Goal: Information Seeking & Learning: Learn about a topic

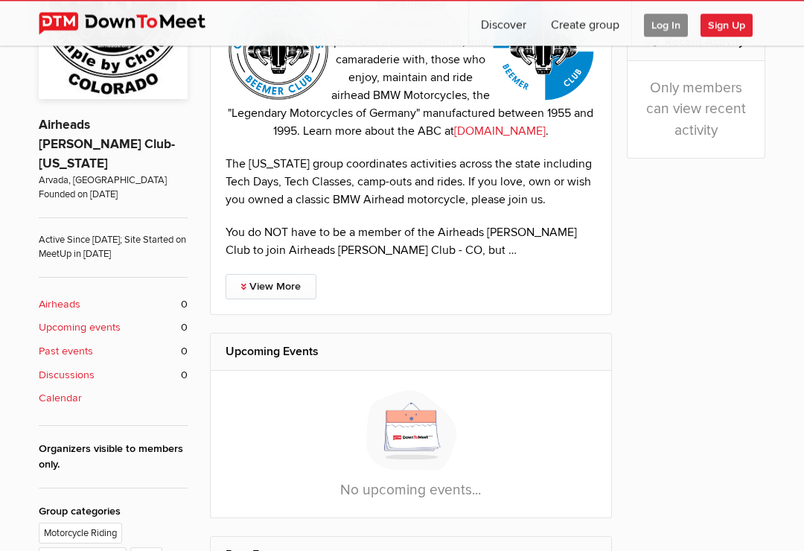
scroll to position [368, 0]
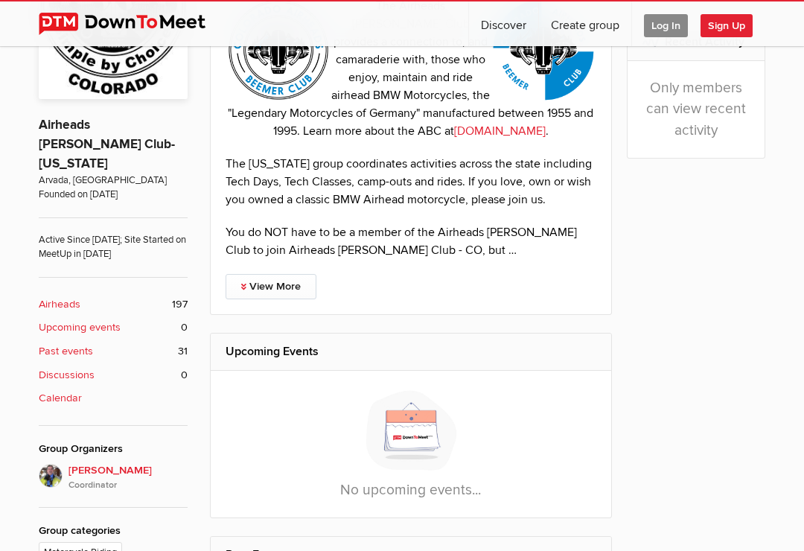
click at [91, 319] on b "Upcoming events" at bounding box center [80, 327] width 82 height 16
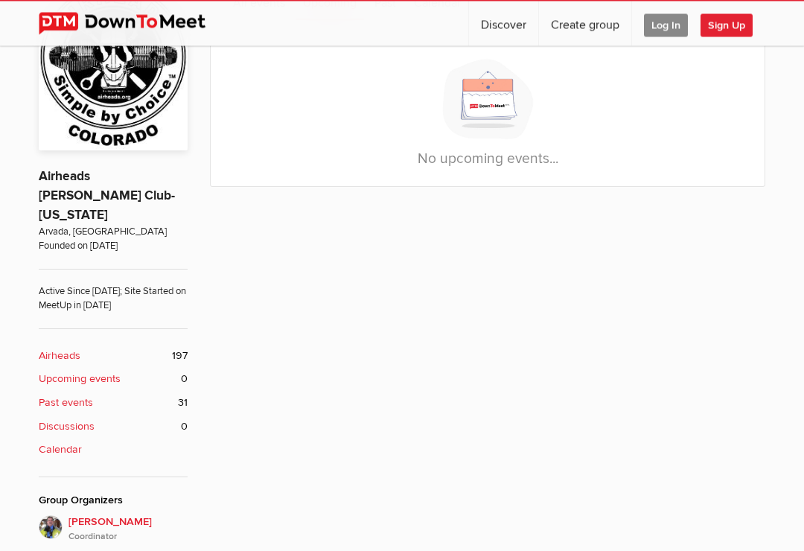
scroll to position [317, 0]
click at [92, 418] on b "Discussions" at bounding box center [67, 426] width 56 height 16
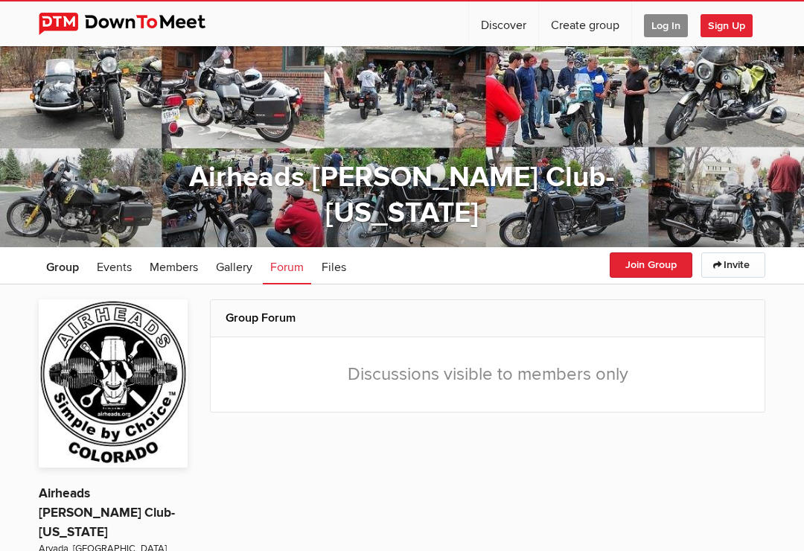
click at [659, 33] on span "Log In" at bounding box center [666, 25] width 44 height 23
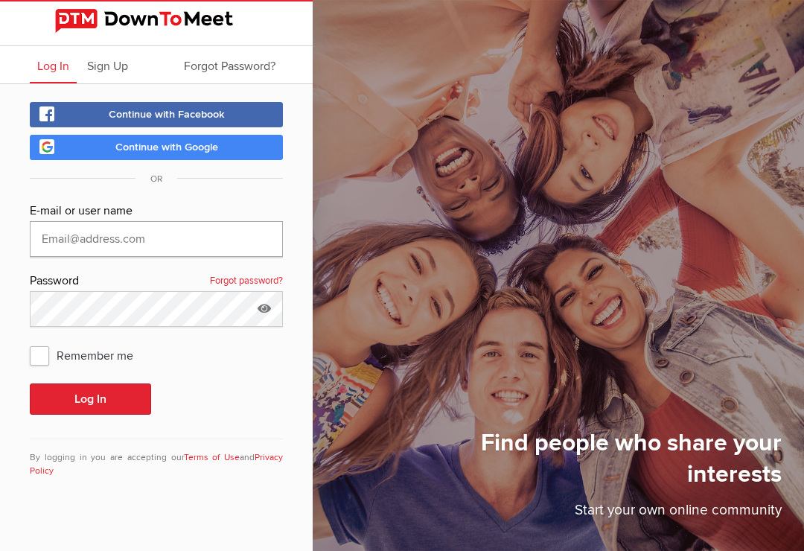
click at [208, 250] on input "text" at bounding box center [156, 239] width 253 height 36
type input "[EMAIL_ADDRESS][DOMAIN_NAME]"
click at [90, 399] on button "Log In" at bounding box center [90, 398] width 121 height 31
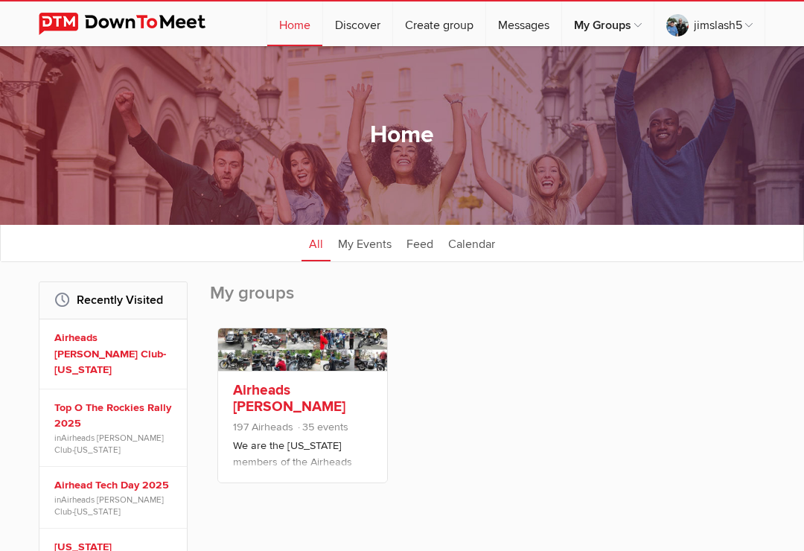
click at [310, 411] on link "Airheads [PERSON_NAME] Club-[US_STATE]" at bounding box center [289, 406] width 112 height 51
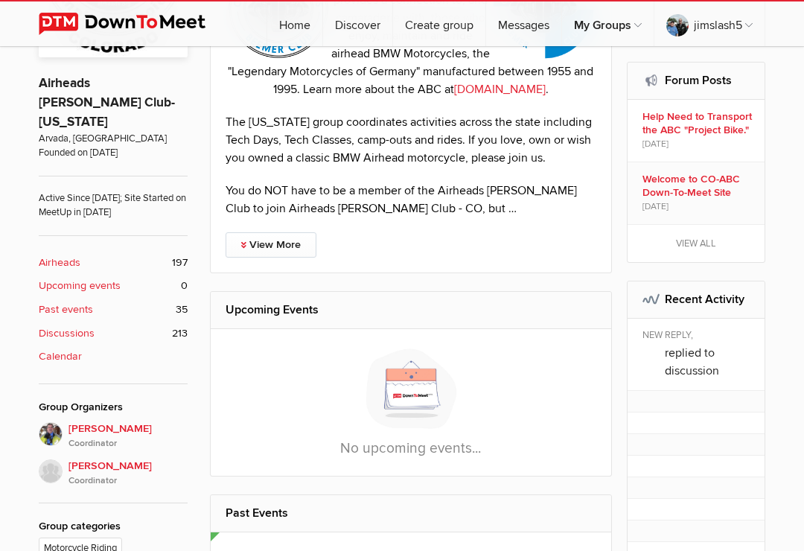
click at [76, 325] on b "Discussions" at bounding box center [67, 333] width 56 height 16
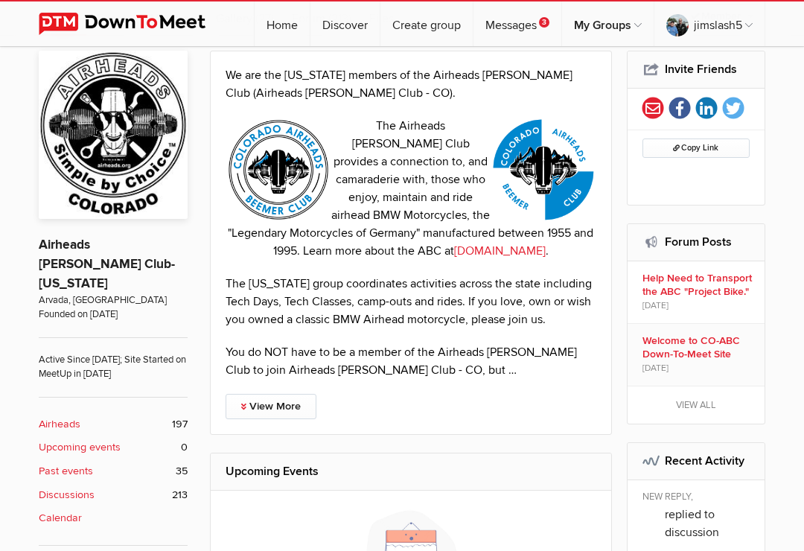
scroll to position [243, 0]
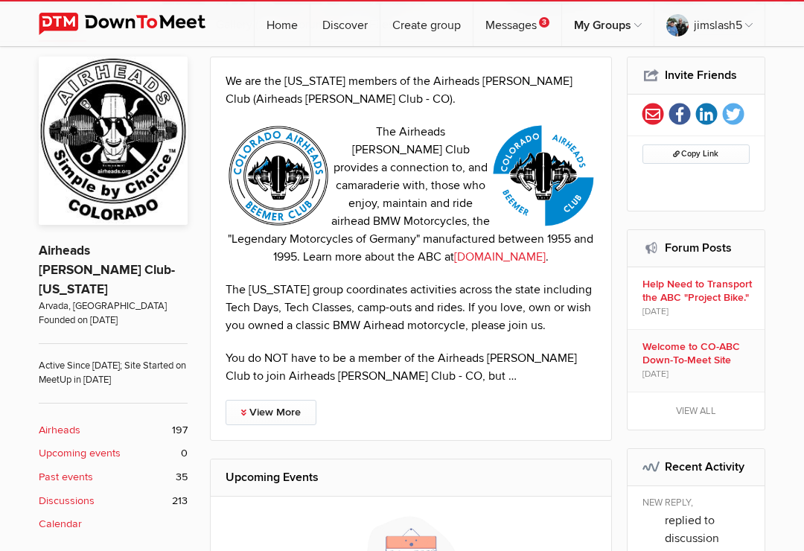
click at [58, 516] on b "Calendar" at bounding box center [60, 524] width 43 height 16
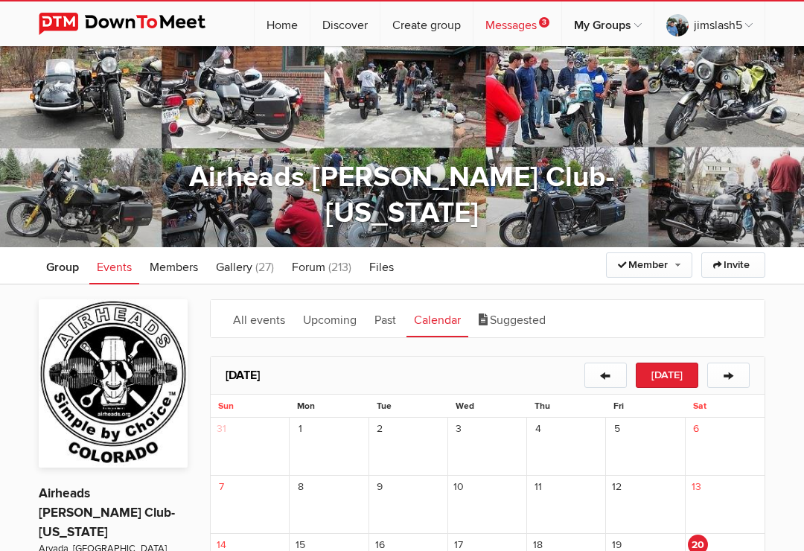
click at [499, 30] on link "Messages 3" at bounding box center [517, 23] width 88 height 45
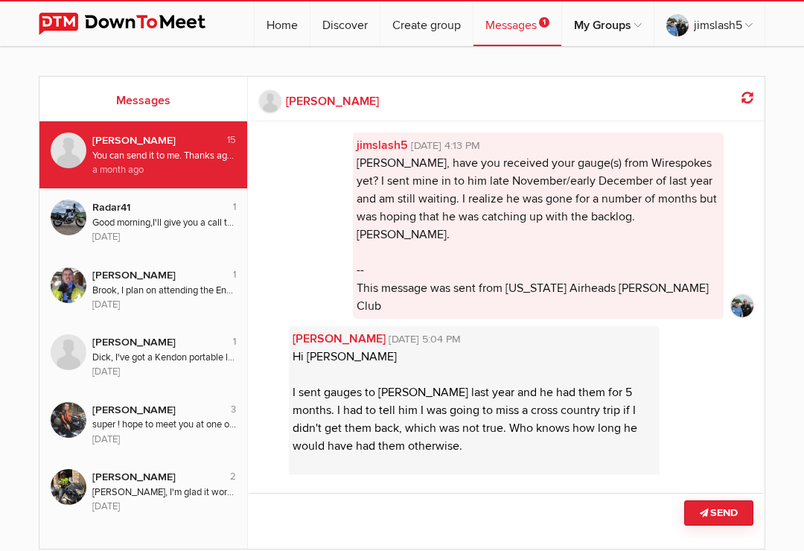
scroll to position [1876, 0]
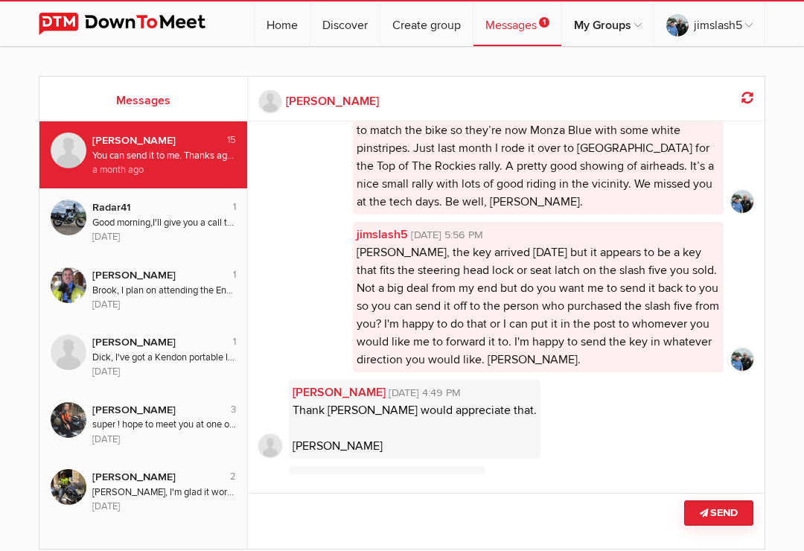
click at [517, 30] on link "Messages 1" at bounding box center [517, 23] width 88 height 45
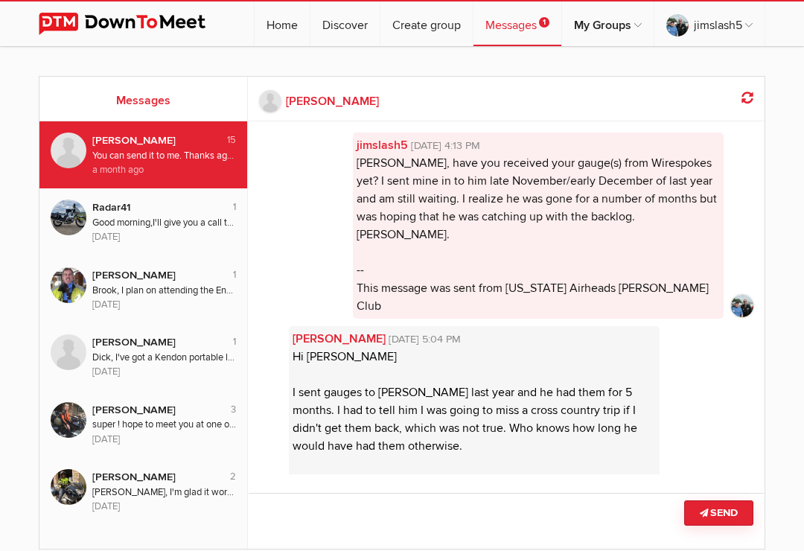
scroll to position [1876, 0]
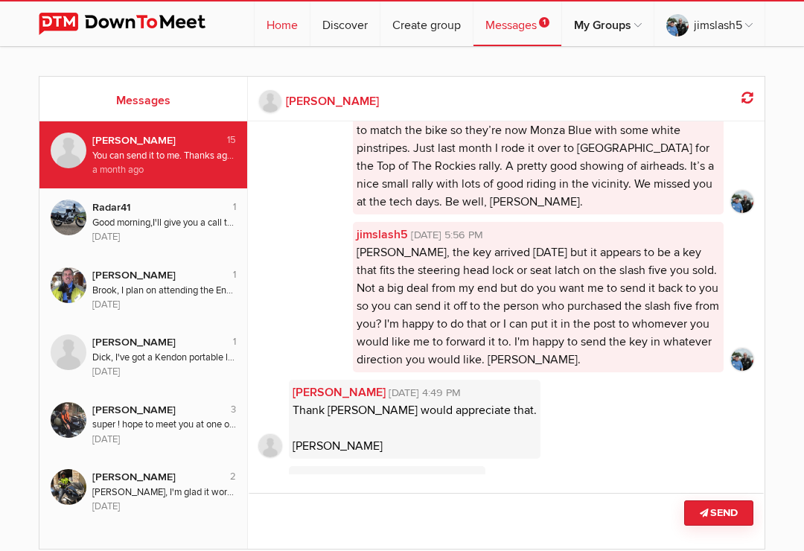
click at [287, 19] on link "Home" at bounding box center [282, 23] width 55 height 45
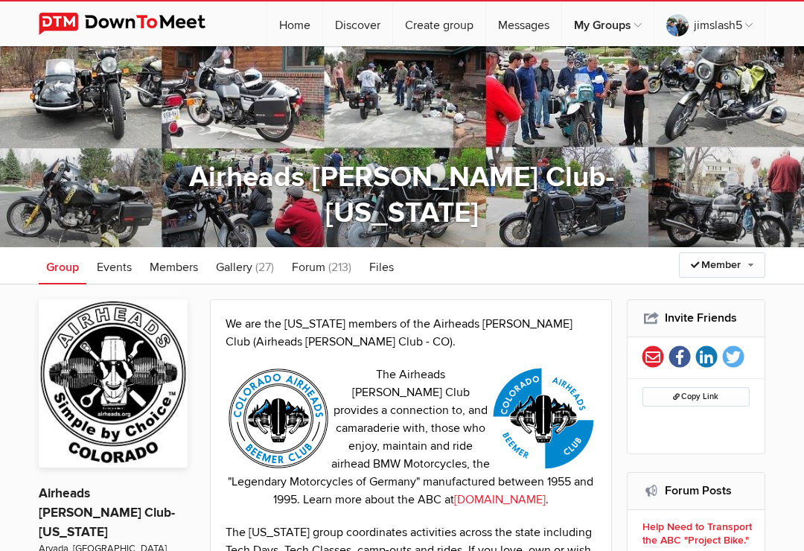
click at [401, 384] on p "The Airheads Beemer Club provides a connection to, and camaraderie with, those …" at bounding box center [411, 436] width 371 height 143
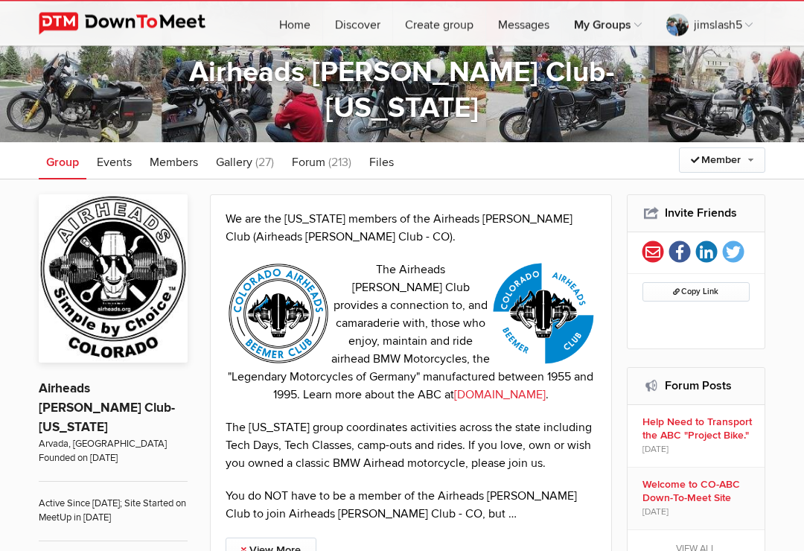
scroll to position [105, 0]
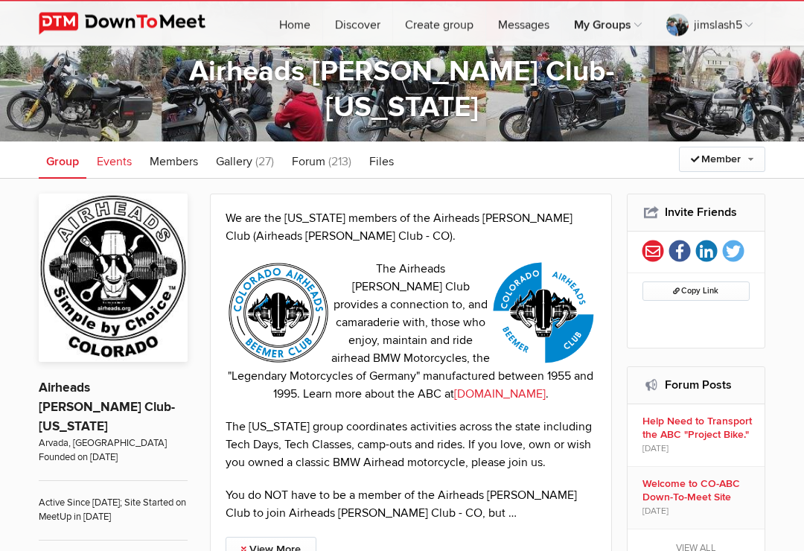
click at [109, 162] on span "Events" at bounding box center [114, 162] width 35 height 15
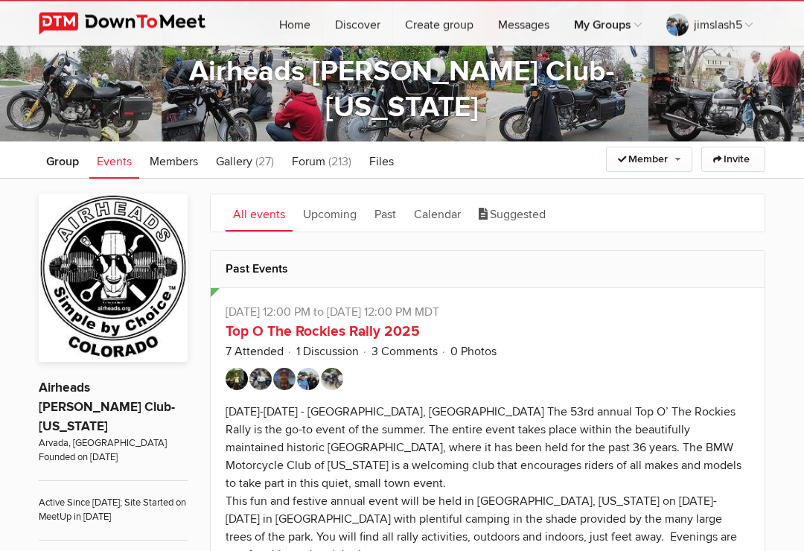
scroll to position [106, 0]
click at [129, 163] on span "Events" at bounding box center [114, 161] width 35 height 15
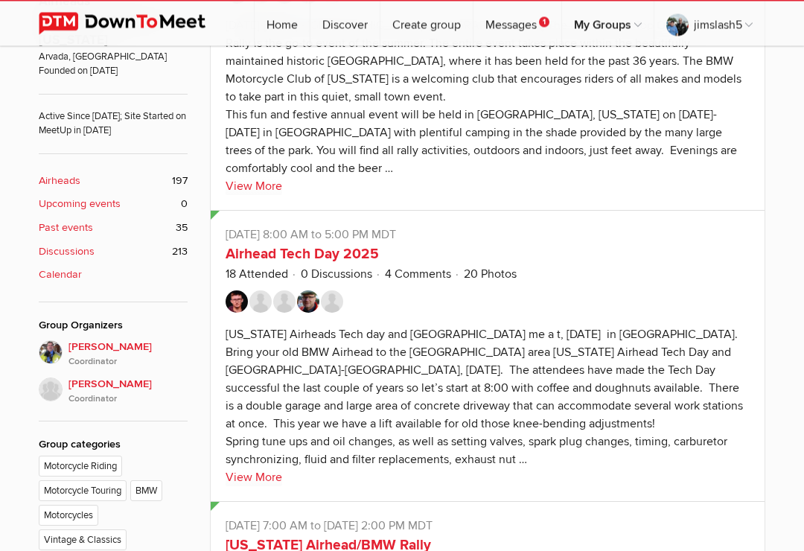
scroll to position [491, 0]
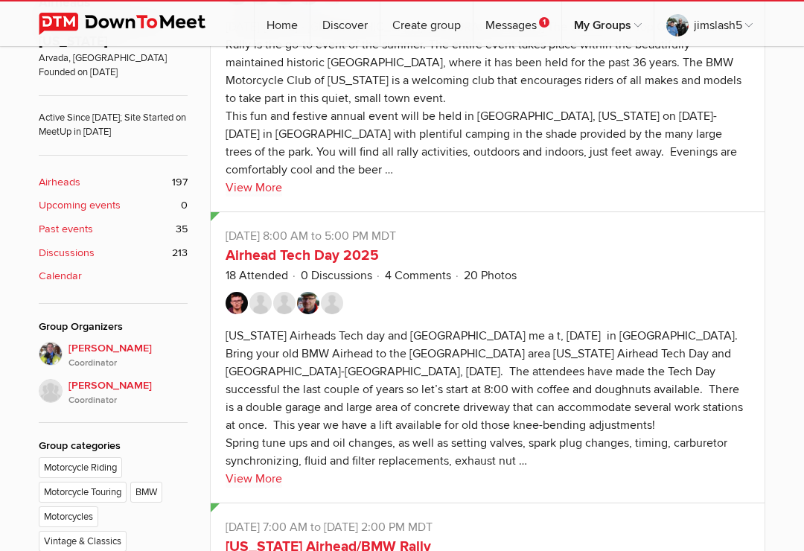
click at [65, 221] on b "Past events" at bounding box center [66, 229] width 54 height 16
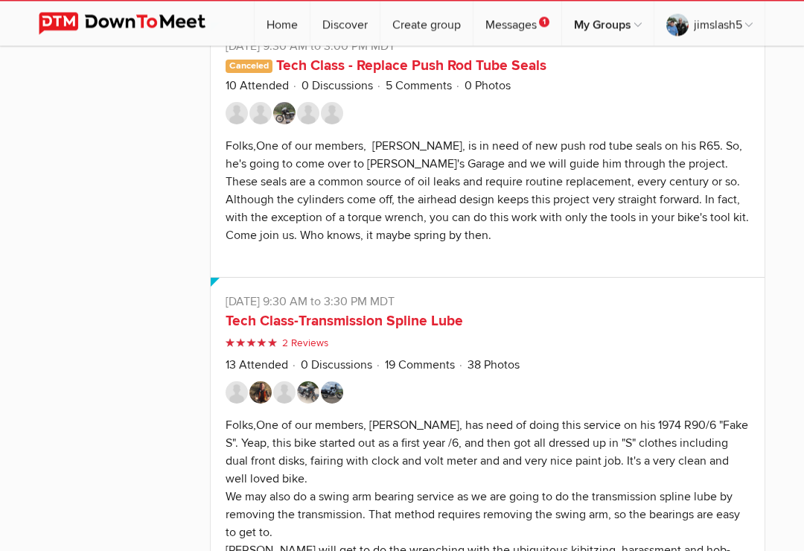
scroll to position [8392, 0]
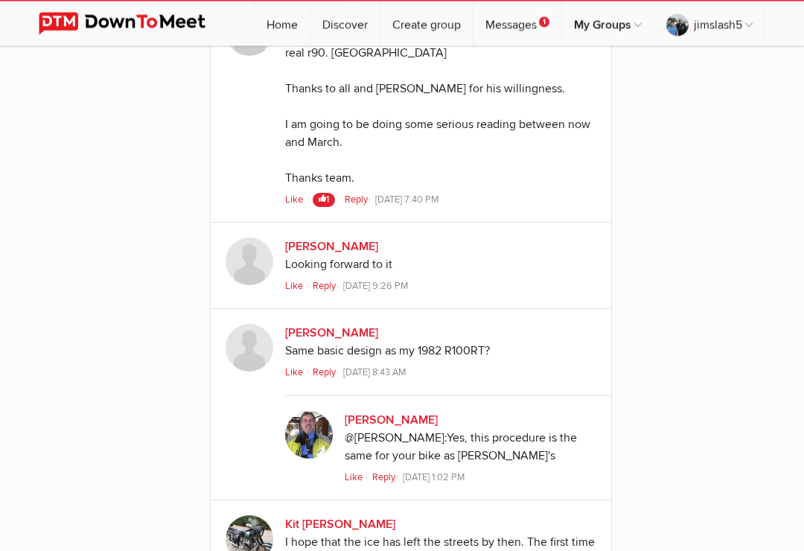
scroll to position [1763, 0]
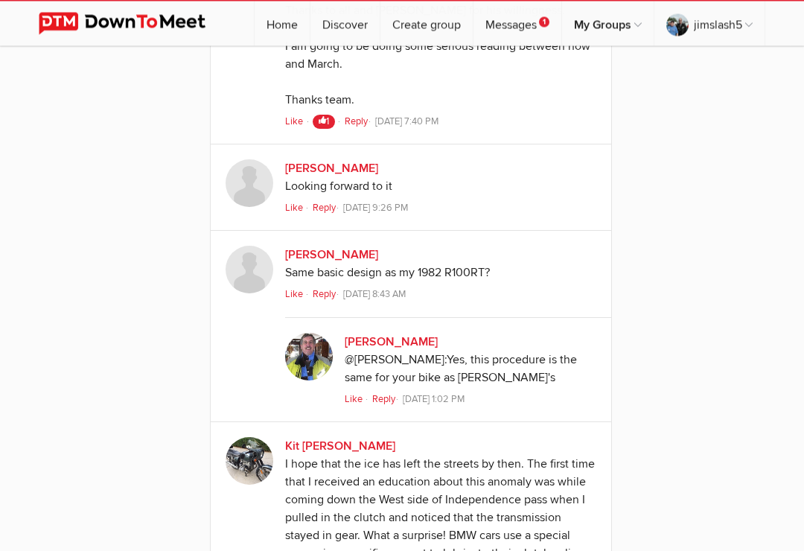
click at [677, 400] on div "Saturday, Mar 23, 2019, 9:30 AM to 3:30 PM MDT Add to calendar Add to calendar …" at bounding box center [487, 364] width 555 height 3427
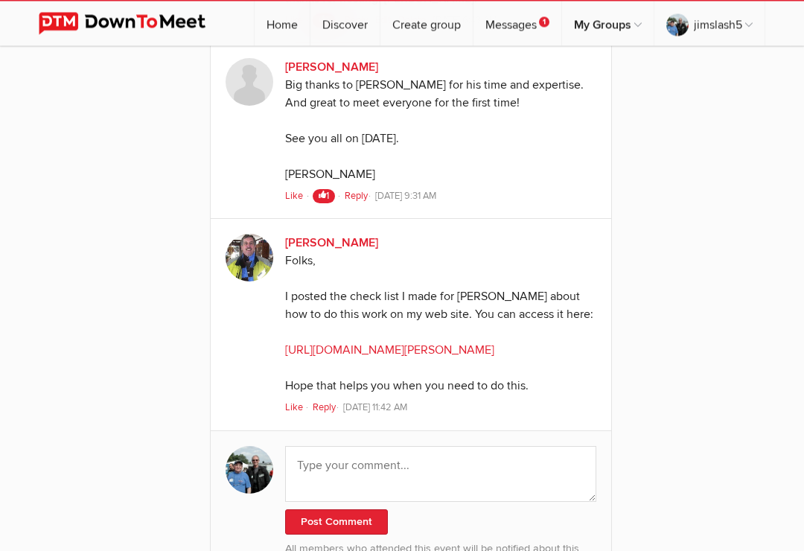
scroll to position [3227, 0]
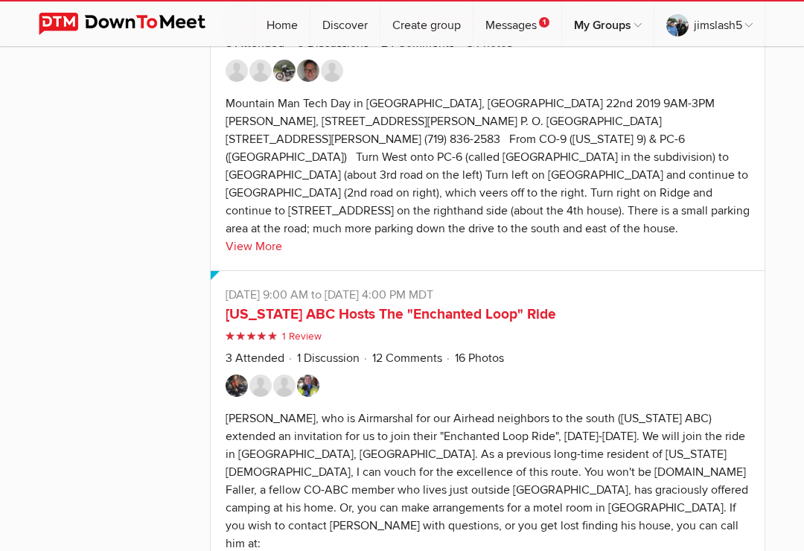
scroll to position [7442, 0]
